Goal: Information Seeking & Learning: Learn about a topic

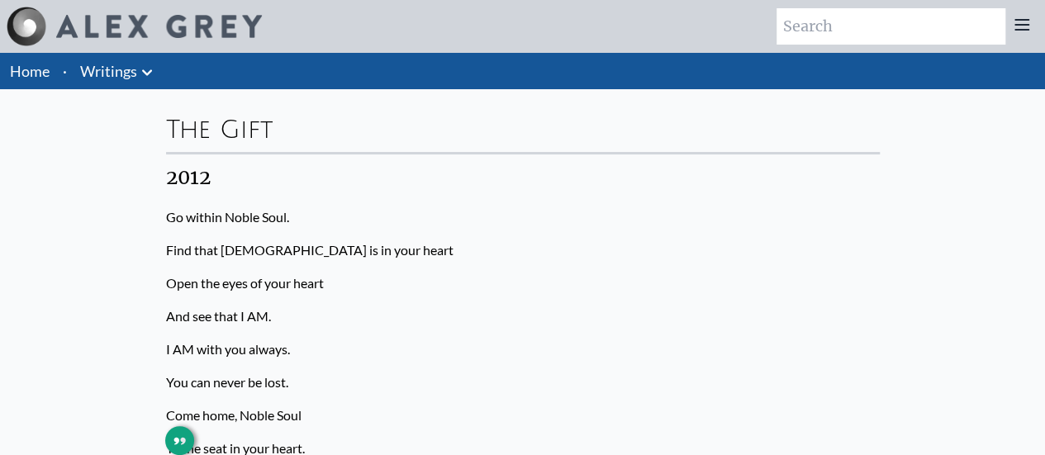
click at [638, 234] on p "Find that [DEMOGRAPHIC_DATA] is in your heart" at bounding box center [523, 250] width 714 height 33
click at [146, 10] on div at bounding box center [134, 27] width 255 height 40
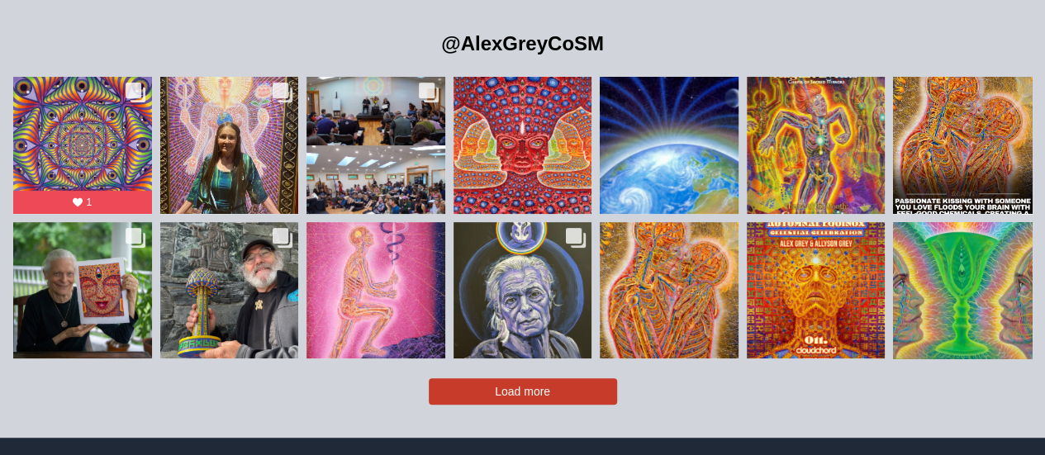
scroll to position [3280, 0]
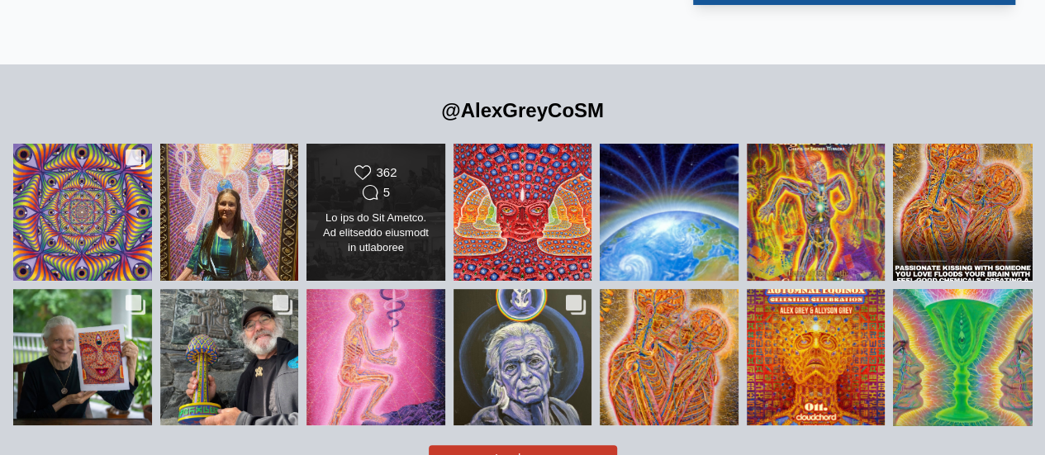
click at [372, 175] on div "Likes Count 362 Comments Count 5" at bounding box center [376, 212] width 112 height 96
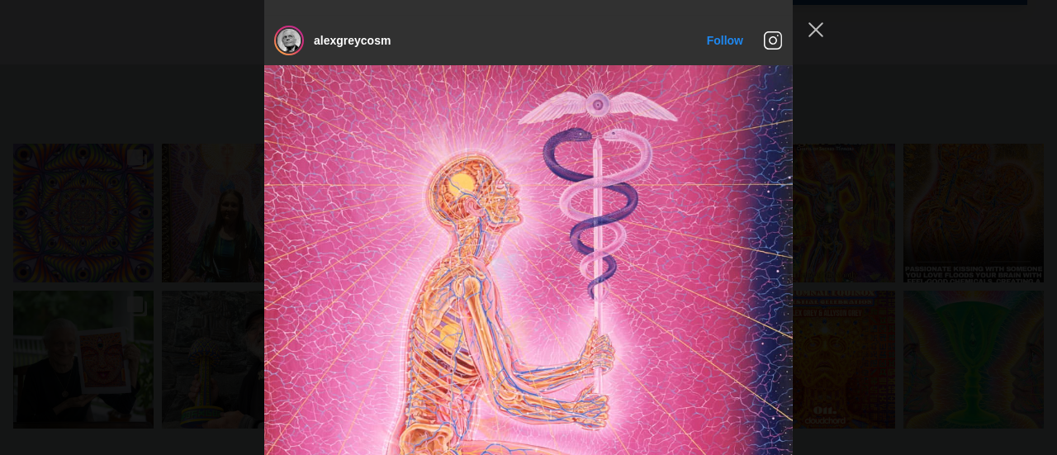
scroll to position [7139, 0]
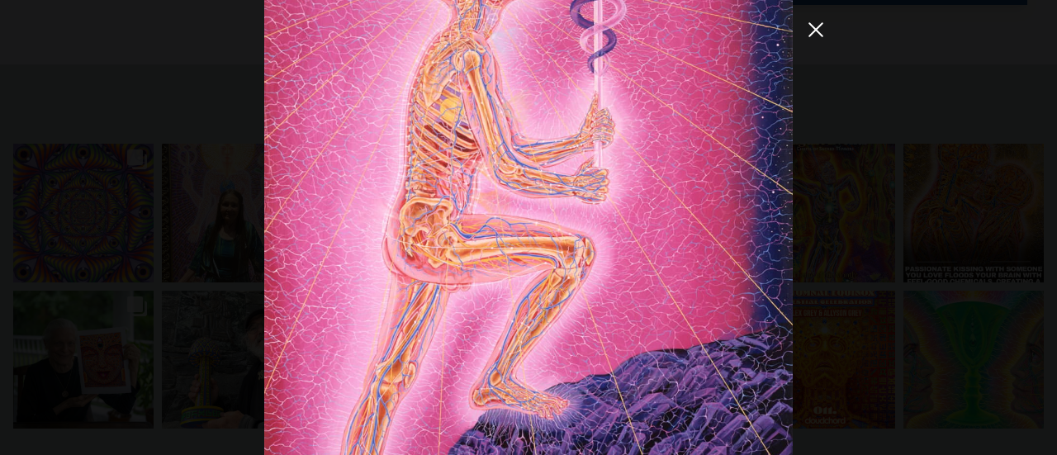
click at [811, 29] on button "Close Instagram Feed Popup" at bounding box center [816, 30] width 26 height 26
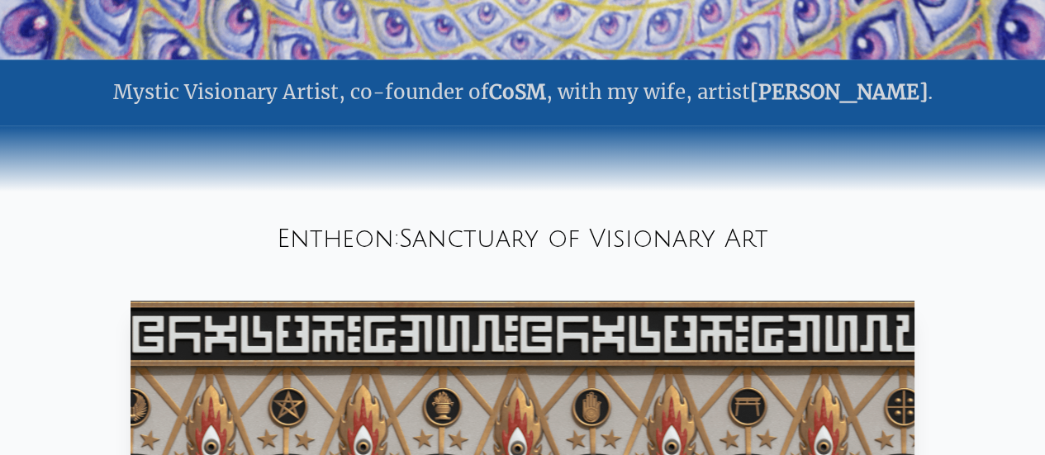
scroll to position [0, 0]
